Goal: Task Accomplishment & Management: Use online tool/utility

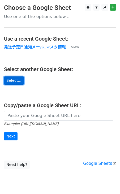
click at [16, 82] on link "Select..." at bounding box center [14, 80] width 20 height 8
click at [40, 94] on main "Choose a Google Sheet Use one of the options below... Use a recent Google Sheet…" at bounding box center [60, 86] width 120 height 165
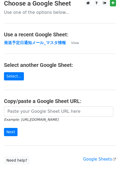
scroll to position [5, 0]
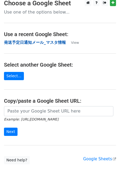
click at [54, 41] on strong "発送予定日通知メール_マスタ情報" at bounding box center [35, 42] width 62 height 5
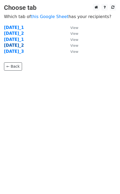
click at [20, 44] on strong "[DATE]_2" at bounding box center [14, 45] width 20 height 5
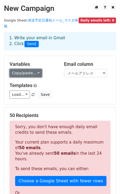
click at [30, 69] on link "Copy/paste..." at bounding box center [26, 73] width 32 height 8
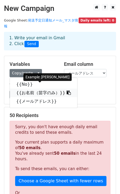
click at [35, 90] on link "{{お名前（苗字のみ）}}" at bounding box center [43, 93] width 67 height 8
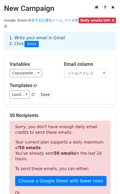
click at [49, 83] on h5 "Templates" at bounding box center [60, 86] width 101 height 6
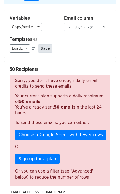
scroll to position [22, 0]
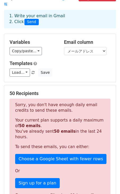
drag, startPoint x: 71, startPoint y: 69, endPoint x: 64, endPoint y: 69, distance: 7.2
click at [71, 69] on div "Load... No templates saved Save" at bounding box center [60, 73] width 109 height 8
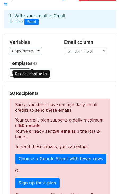
click at [32, 71] on span at bounding box center [33, 72] width 3 height 3
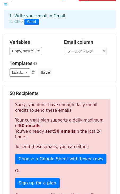
click at [47, 47] on div "Copy/paste... {{No}} {{お名前（苗字のみ）}} {{メールアドレス}}" at bounding box center [33, 51] width 46 height 8
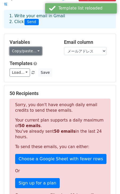
click at [34, 47] on link "Copy/paste..." at bounding box center [26, 51] width 32 height 8
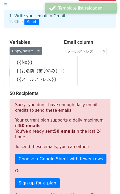
click at [49, 34] on div "Variables Copy/paste... {{No}} {{お名前（苗字のみ）}} {{メールアドレス}} Email column No お名前（苗字…" at bounding box center [60, 58] width 112 height 48
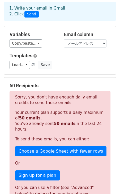
scroll to position [53, 0]
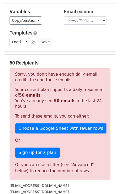
click at [61, 40] on div "Load... No templates saved Save" at bounding box center [60, 42] width 109 height 8
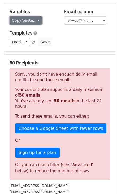
click at [28, 17] on link "Copy/paste..." at bounding box center [26, 20] width 32 height 8
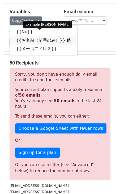
click at [31, 36] on link "{{お名前（苗字のみ）}}" at bounding box center [43, 40] width 67 height 8
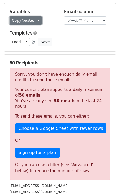
click at [33, 16] on link "Copy/paste..." at bounding box center [26, 20] width 32 height 8
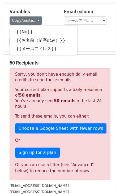
click at [50, 9] on h5 "Variables" at bounding box center [33, 12] width 46 height 6
